Goal: Answer question/provide support: Share knowledge or assist other users

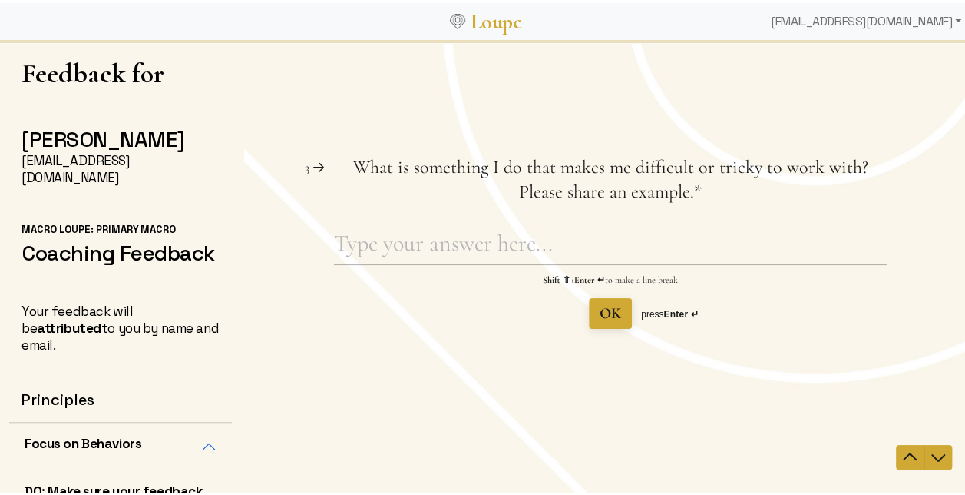
scroll to position [888, 0]
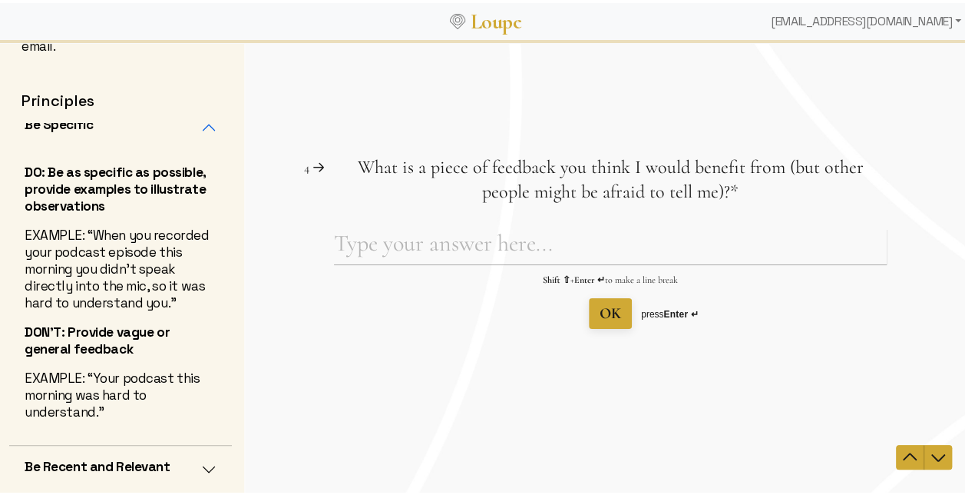
type textarea "[PERSON_NAME] is generally risk averse and shies away from crazy ideas. This ca…"
click at [531, 238] on textarea "What is a piece of feedback you think I would benefit from (but other people mi…" at bounding box center [610, 245] width 553 height 35
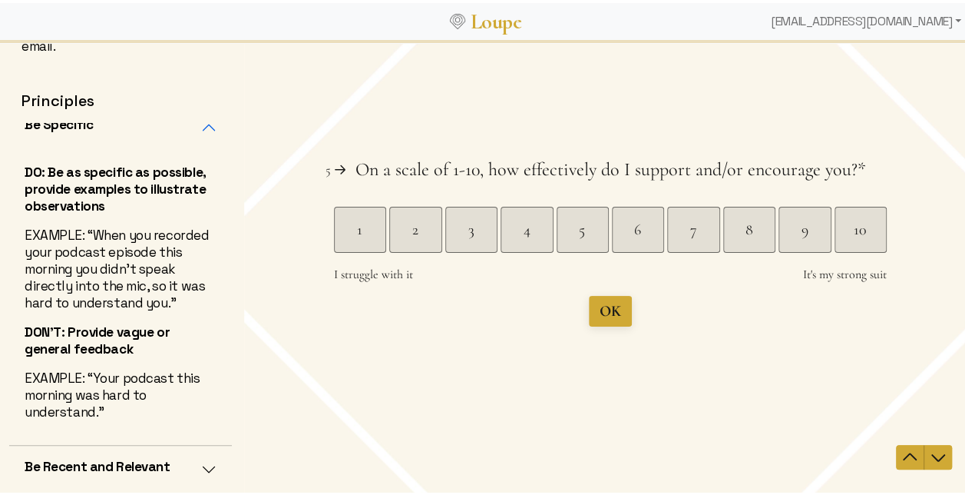
type textarea "Trust your instincts. Don't be afraid to ask for what you want or need. Take mo…"
click at [861, 238] on div "10" at bounding box center [860, 229] width 51 height 22
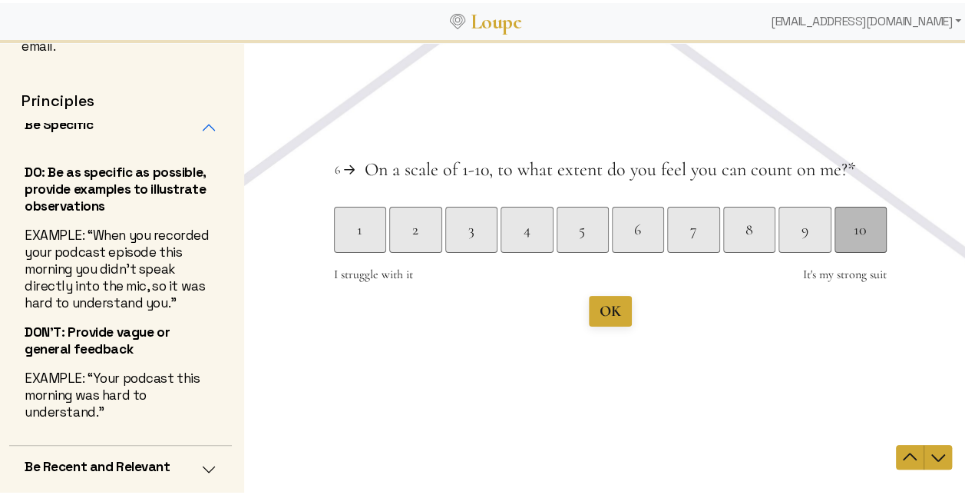
click at [845, 240] on div "10" at bounding box center [861, 229] width 52 height 46
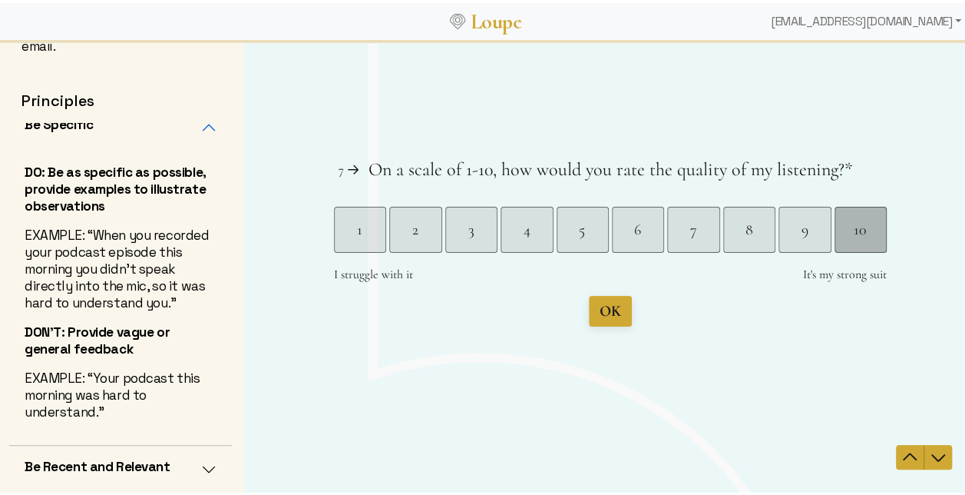
click at [835, 224] on div "10" at bounding box center [860, 229] width 51 height 22
click at [590, 313] on span "Submit" at bounding box center [610, 310] width 45 height 18
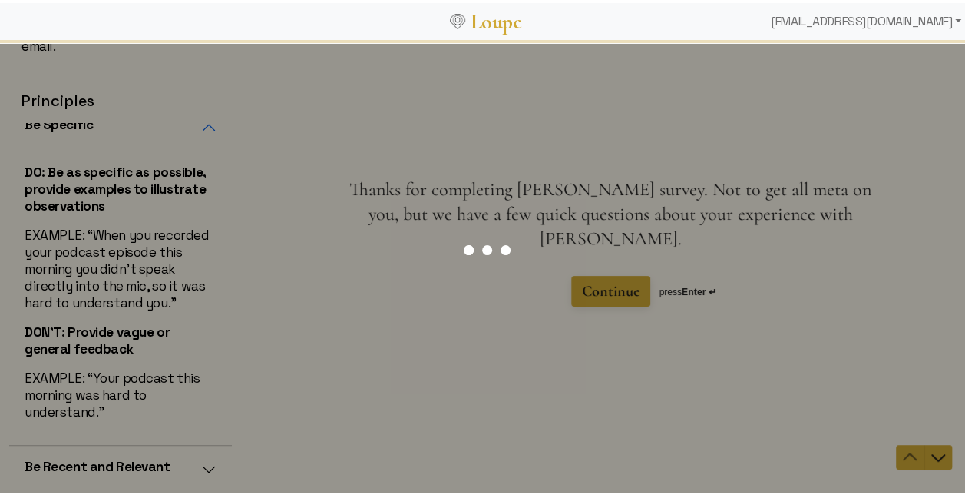
scroll to position [0, 0]
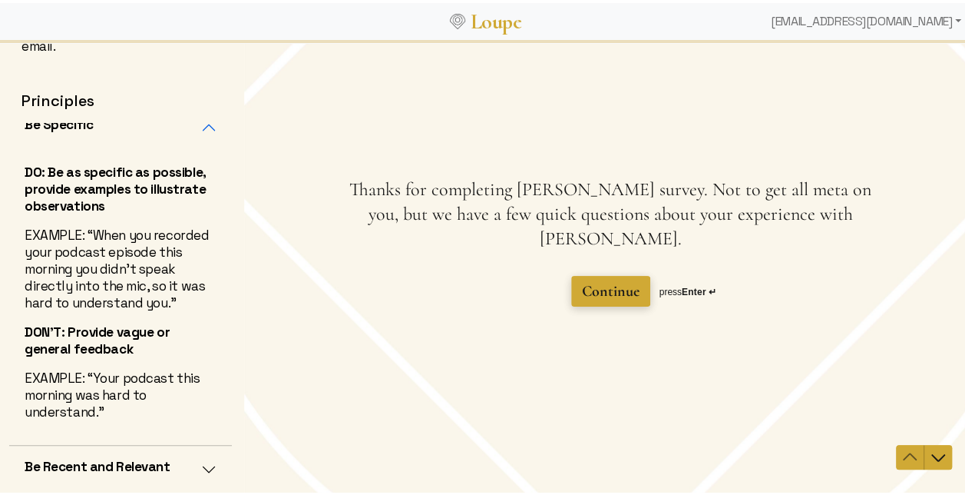
click at [610, 286] on span "Continue" at bounding box center [611, 290] width 58 height 18
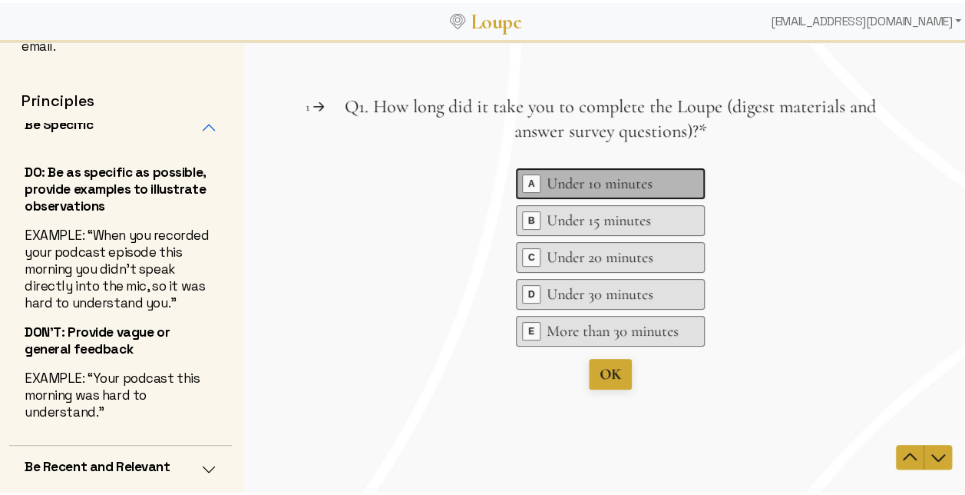
click at [604, 170] on div "Key A Under 10 minutes" at bounding box center [610, 182] width 189 height 31
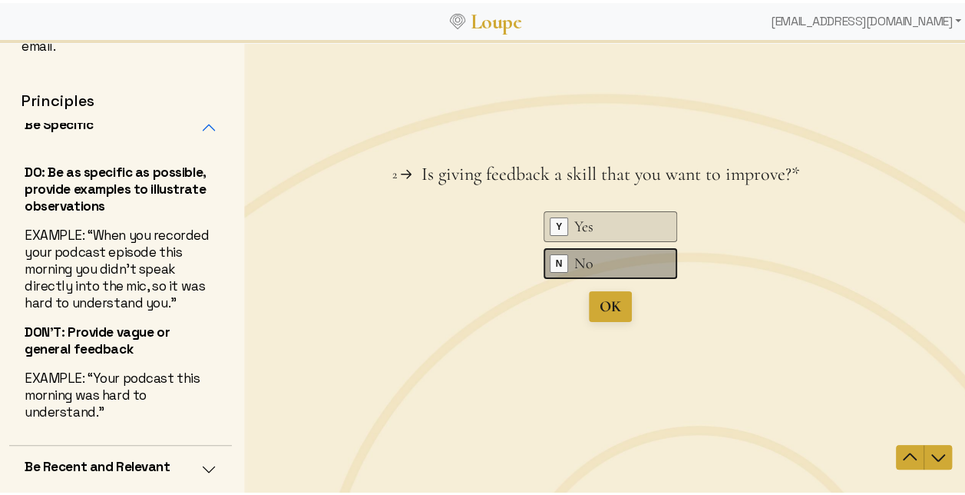
click at [581, 273] on div "No" at bounding box center [612, 263] width 77 height 22
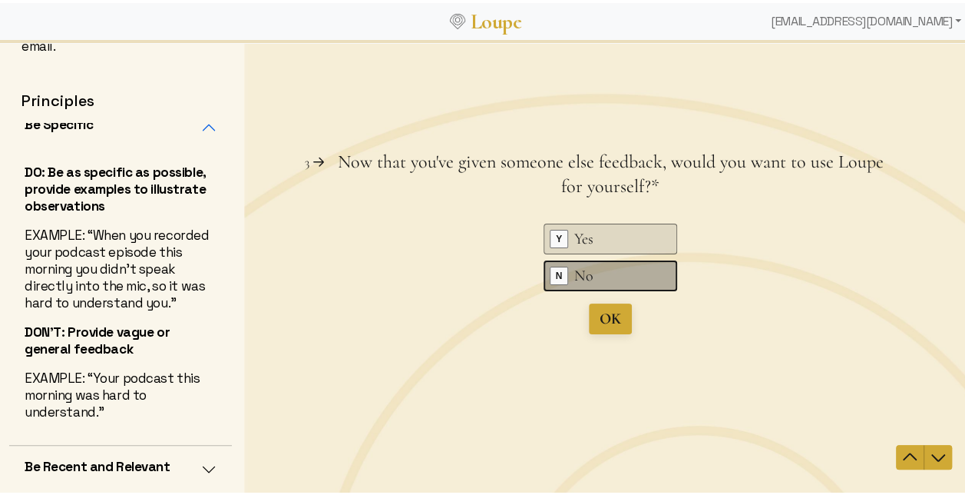
click at [604, 284] on div "No" at bounding box center [612, 275] width 77 height 22
click at [602, 286] on div "Key N No" at bounding box center [611, 275] width 134 height 31
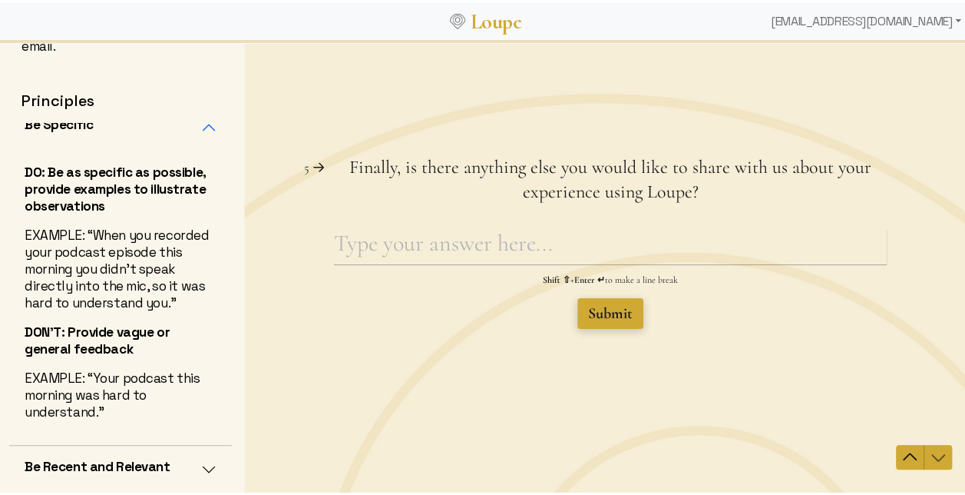
click at [597, 318] on span "Submit" at bounding box center [610, 312] width 45 height 18
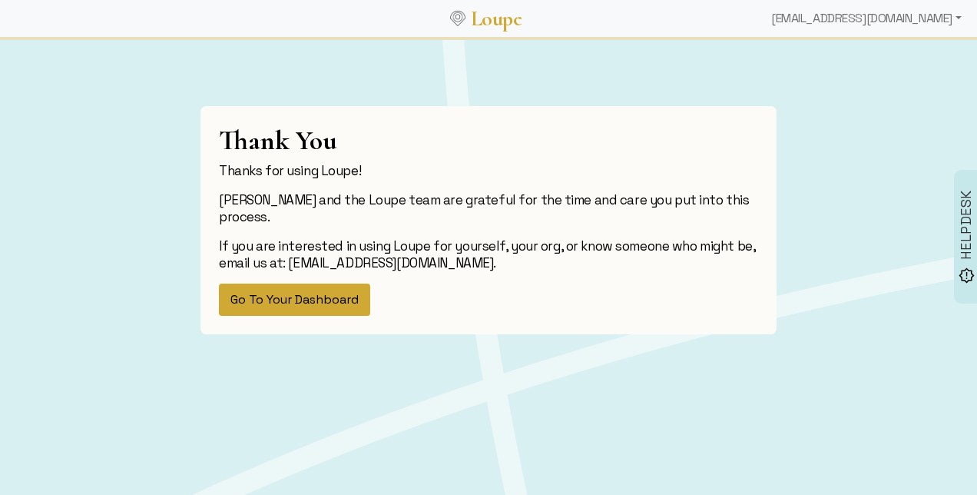
click at [315, 294] on button "Go To Your Dashboard" at bounding box center [294, 299] width 151 height 32
